Goal: Information Seeking & Learning: Get advice/opinions

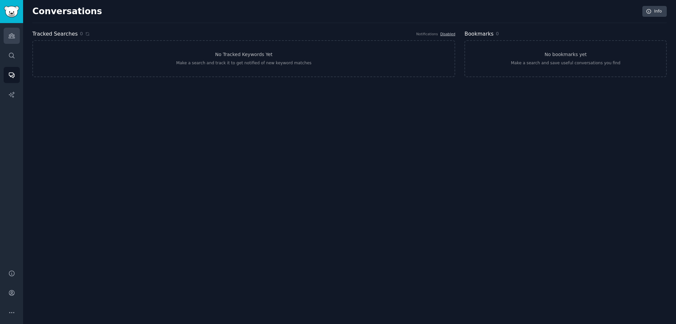
click at [8, 38] on link "Audiences" at bounding box center [12, 36] width 16 height 16
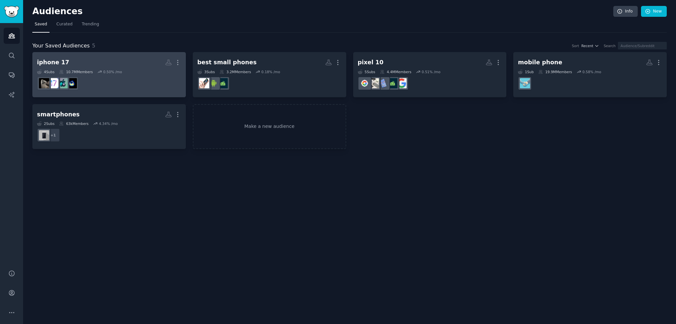
click at [135, 59] on h2 "iphone 17 More" at bounding box center [109, 63] width 144 height 12
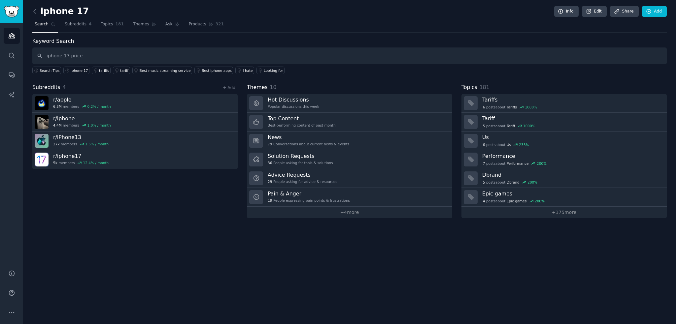
type input "iphone 17 price"
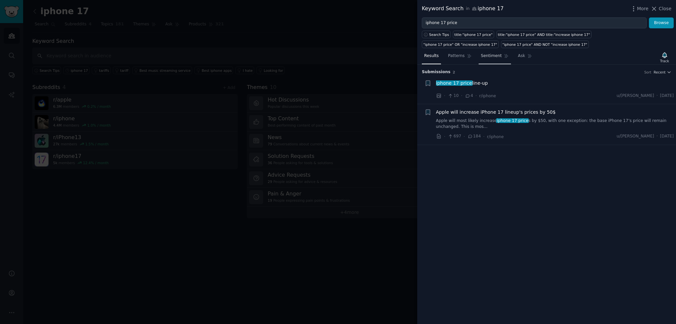
click at [486, 56] on span "Sentiment" at bounding box center [491, 56] width 21 height 6
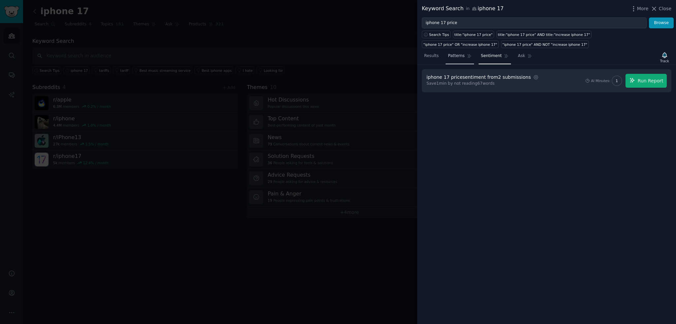
click at [459, 59] on link "Patterns" at bounding box center [459, 58] width 28 height 14
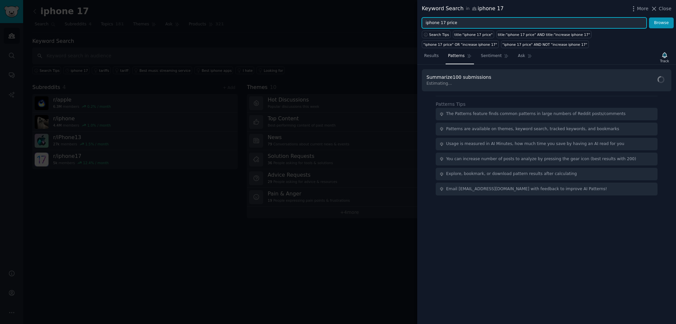
click at [468, 23] on input "iphone 17 price" at bounding box center [534, 22] width 225 height 11
click at [491, 54] on span "Sentiment" at bounding box center [491, 56] width 21 height 6
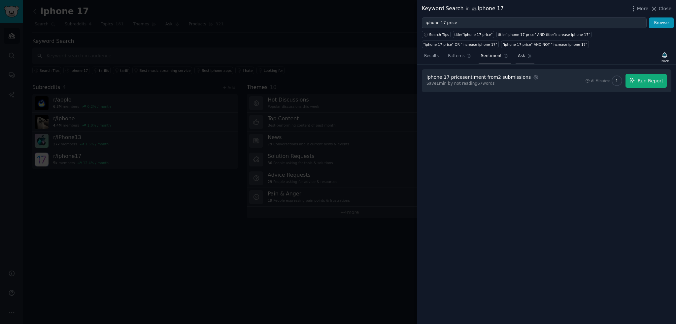
click at [515, 51] on link "Ask" at bounding box center [524, 58] width 19 height 14
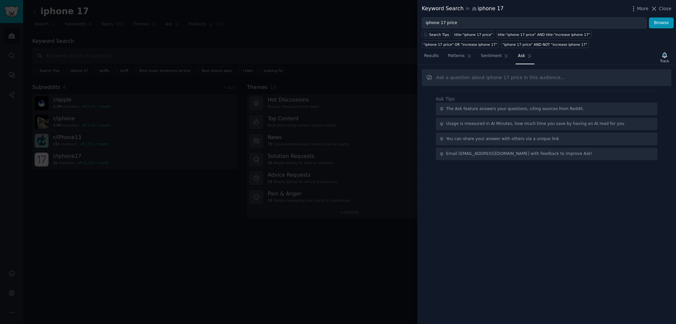
click at [499, 80] on input "text" at bounding box center [546, 77] width 249 height 17
type input "what are people thinking about the price"
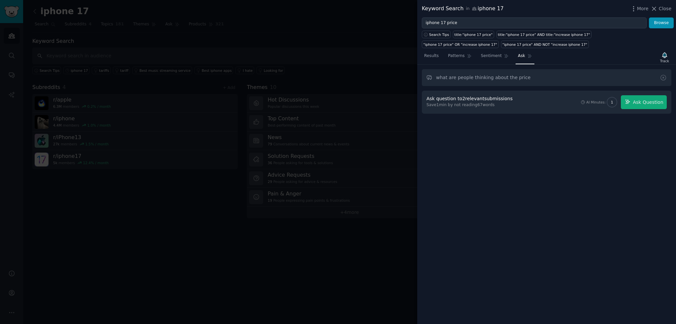
click at [493, 98] on div "Ask question to 2 relevant submissions" at bounding box center [469, 98] width 86 height 7
click at [644, 102] on span "Ask Question" at bounding box center [647, 102] width 30 height 7
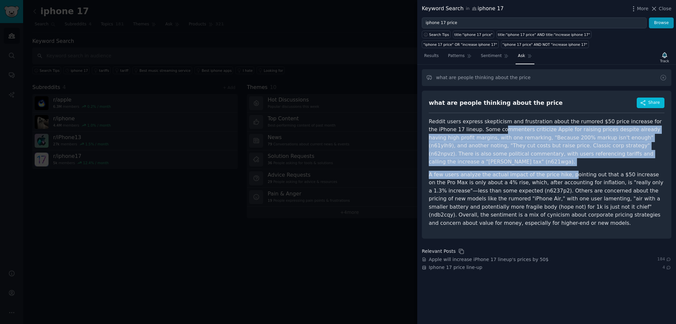
drag, startPoint x: 487, startPoint y: 128, endPoint x: 557, endPoint y: 163, distance: 78.6
click at [557, 161] on article "Reddit users express skepticism and frustration about the rumored $50 price inc…" at bounding box center [547, 173] width 236 height 110
click at [556, 171] on p "A few users analyze the actual impact of the price hike, pointing out that a $5…" at bounding box center [547, 199] width 236 height 57
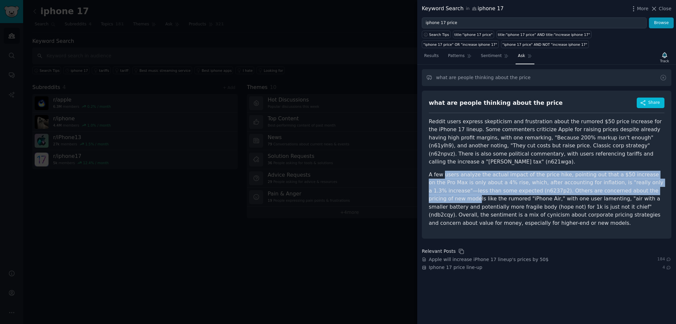
drag, startPoint x: 444, startPoint y: 166, endPoint x: 623, endPoint y: 178, distance: 179.3
click at [623, 178] on p "A few users analyze the actual impact of the price hike, pointing out that a $5…" at bounding box center [547, 199] width 236 height 57
